Goal: Information Seeking & Learning: Learn about a topic

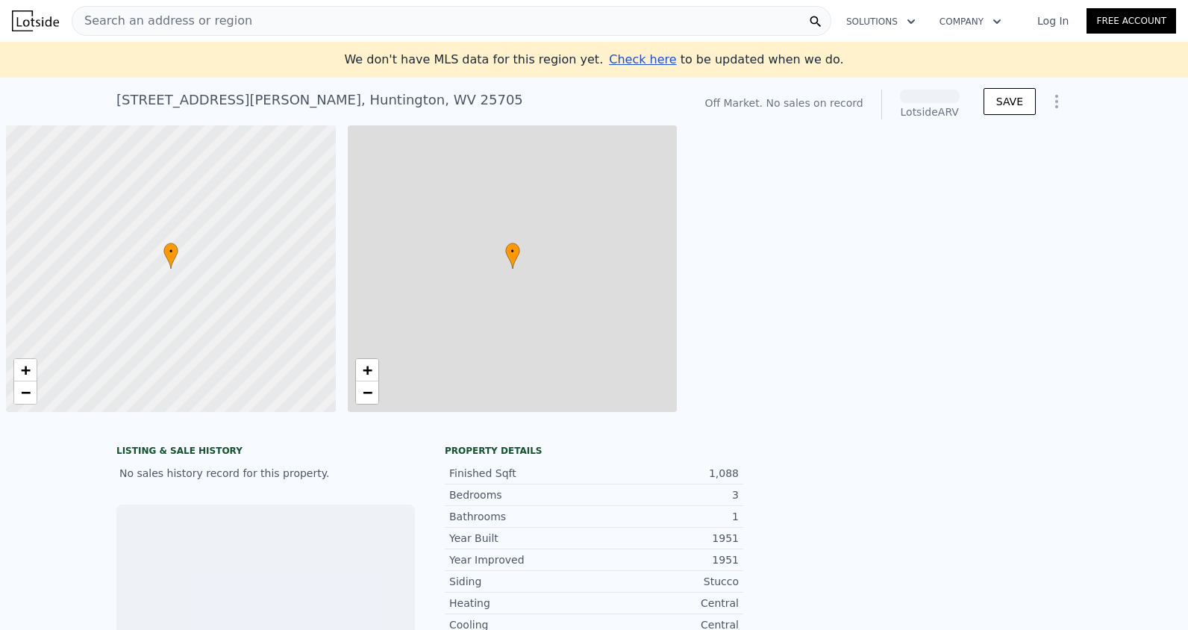
scroll to position [0, 6]
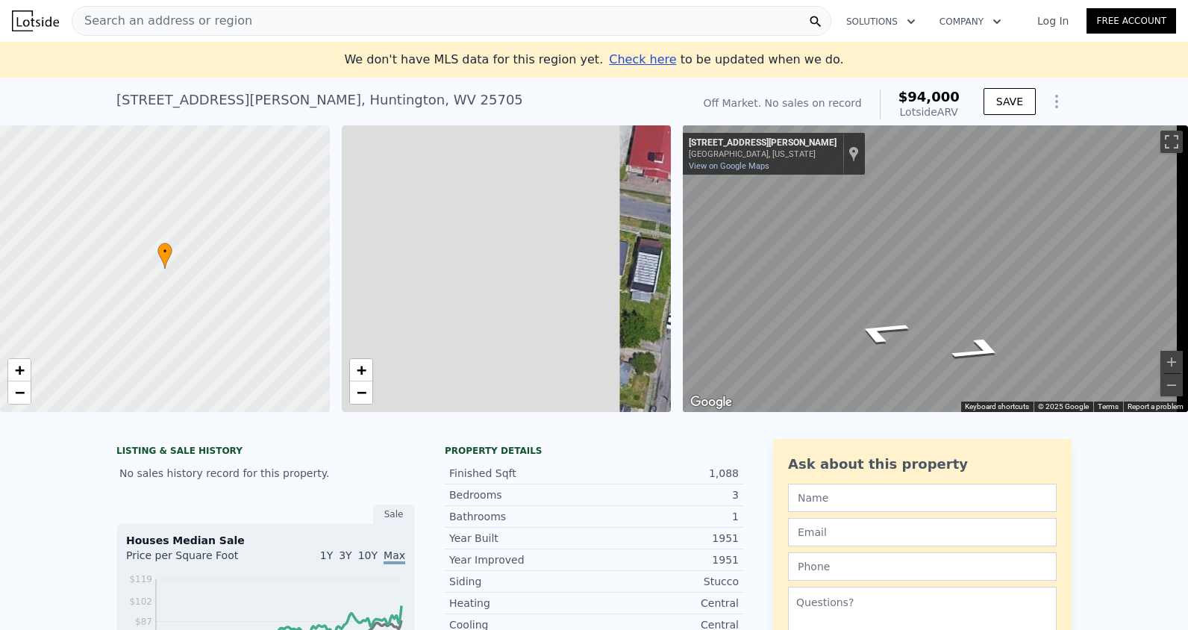
click at [847, 302] on div "• + − • + − ← Move left → Move right ↑ Move up ↓ Move down + Zoom in - Zoom out…" at bounding box center [594, 268] width 1188 height 286
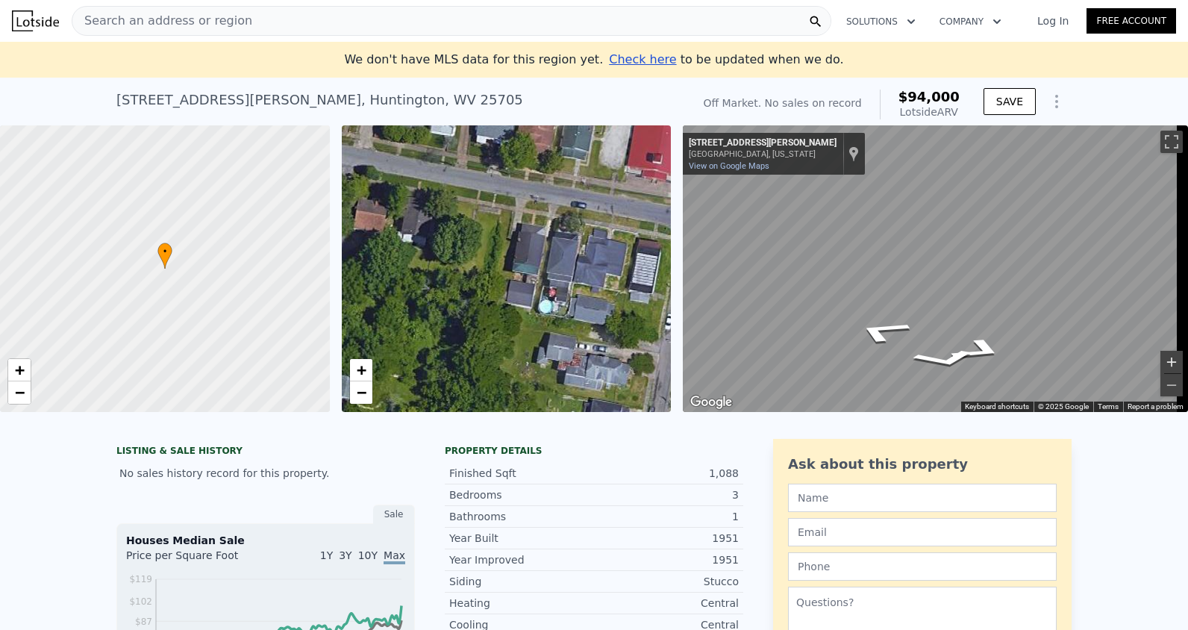
click at [1160, 352] on button "Zoom in" at bounding box center [1171, 362] width 22 height 22
click at [1160, 354] on button "Zoom in" at bounding box center [1171, 362] width 22 height 22
click at [190, 16] on span "Search an address or region" at bounding box center [162, 21] width 180 height 18
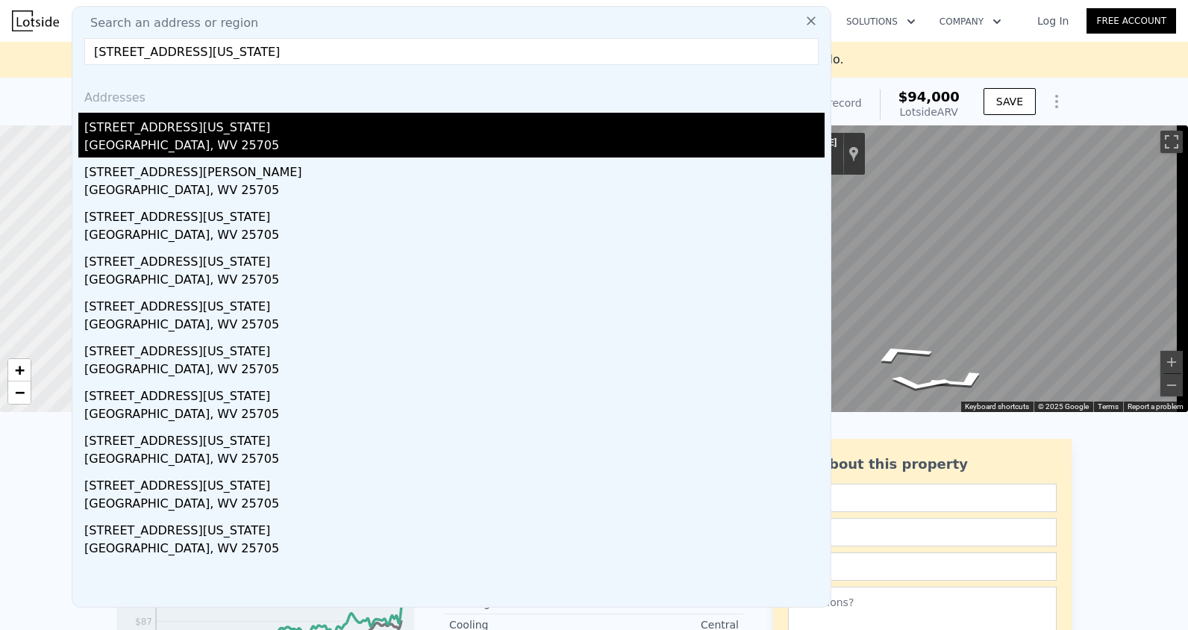
type input "[STREET_ADDRESS][US_STATE]"
click at [212, 129] on div "[STREET_ADDRESS][US_STATE]" at bounding box center [454, 125] width 740 height 24
